Goal: Information Seeking & Learning: Learn about a topic

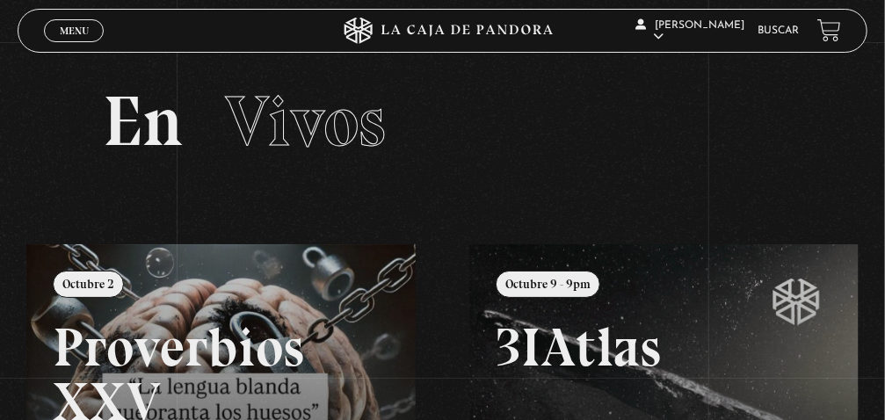
click at [91, 32] on link "Menu Cerrar" at bounding box center [74, 30] width 60 height 23
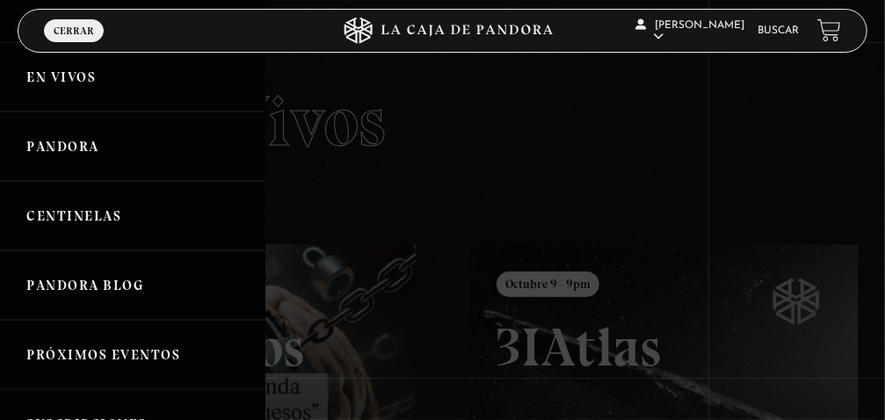
click at [75, 83] on link "En vivos" at bounding box center [132, 76] width 265 height 69
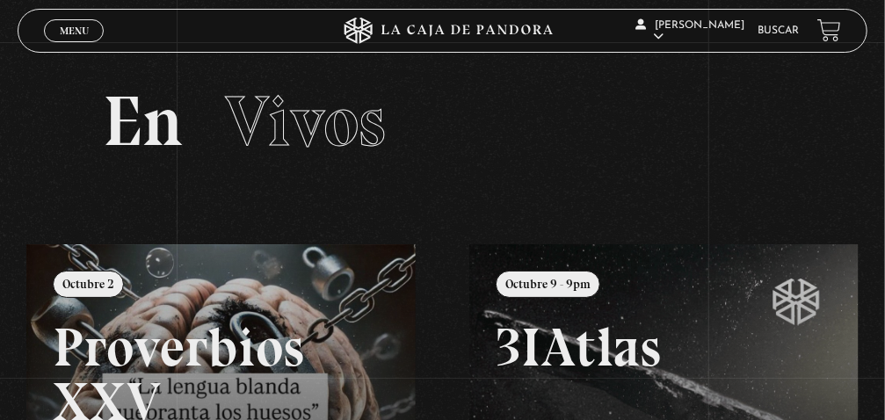
click at [79, 34] on span "Menu" at bounding box center [74, 30] width 29 height 11
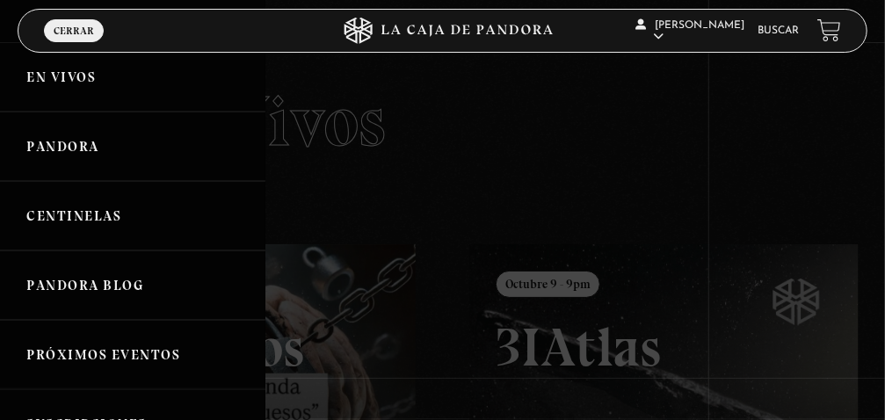
click at [760, 34] on link "Buscar" at bounding box center [778, 30] width 41 height 11
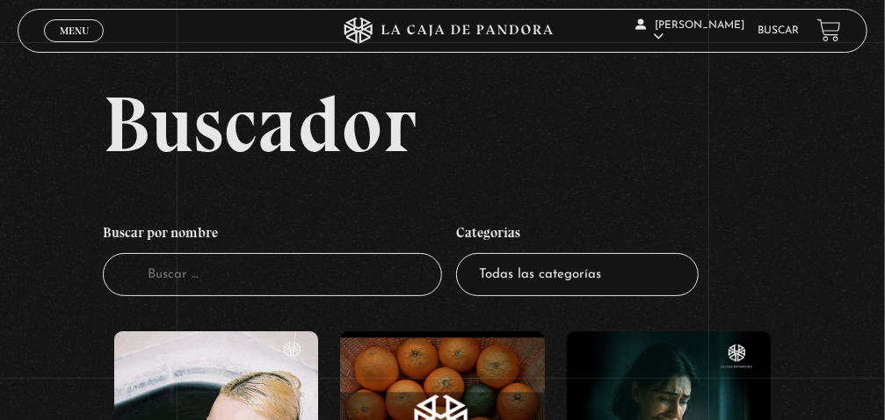
click at [241, 285] on input "Buscador" at bounding box center [273, 274] width 340 height 43
type input "Señales"
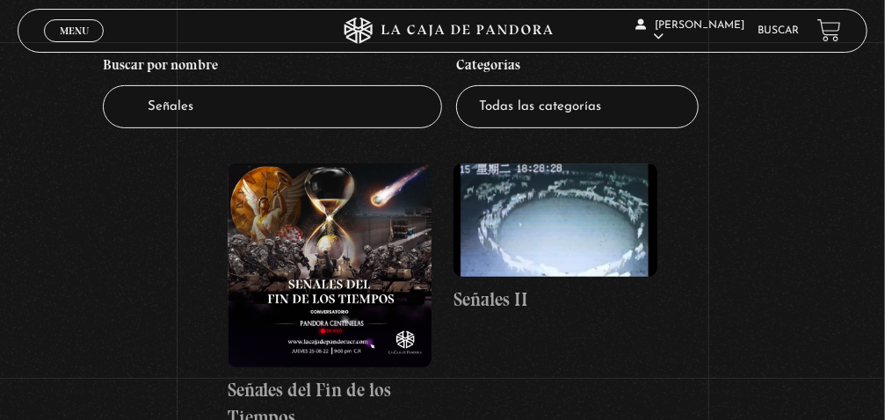
scroll to position [170, 0]
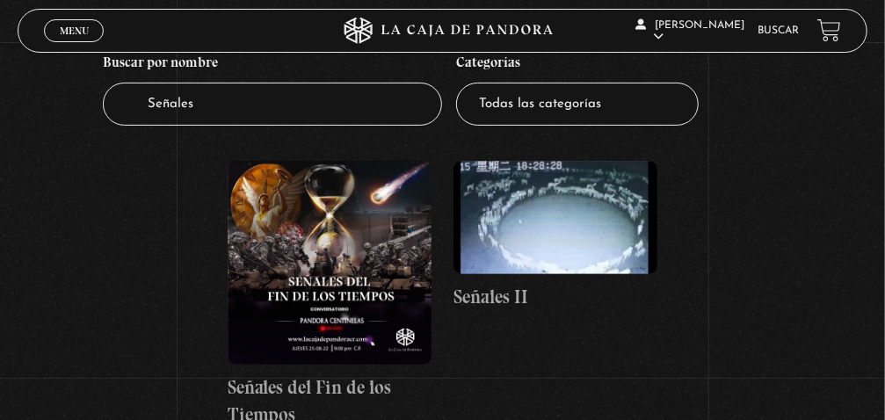
click at [352, 243] on figure at bounding box center [330, 263] width 204 height 204
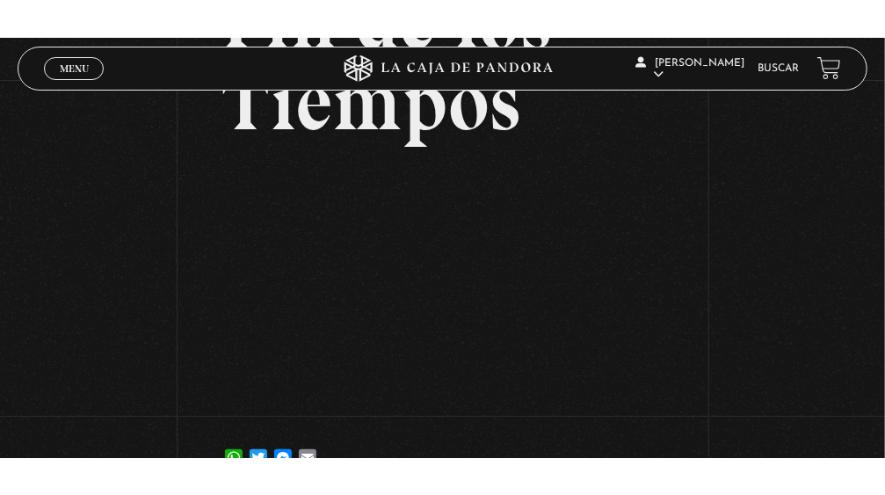
scroll to position [258, 0]
